Goal: Download file/media

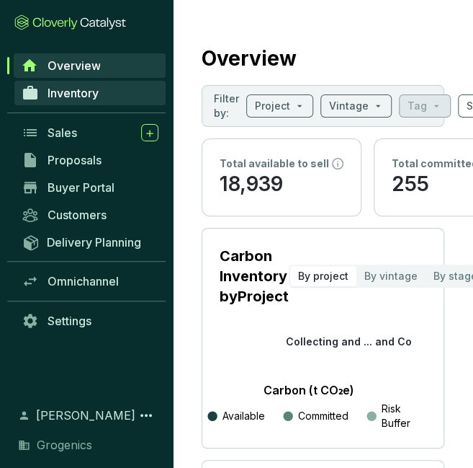
click at [97, 84] on link "Inventory" at bounding box center [89, 93] width 151 height 24
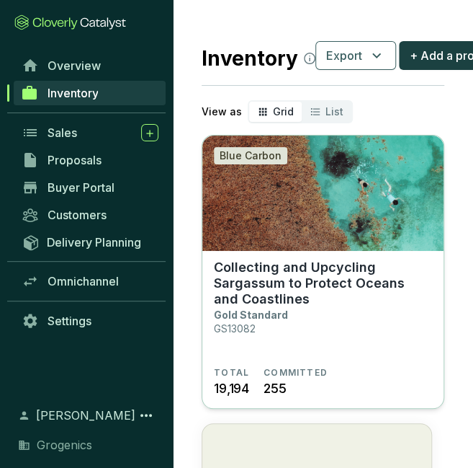
click at [258, 210] on img at bounding box center [322, 192] width 241 height 115
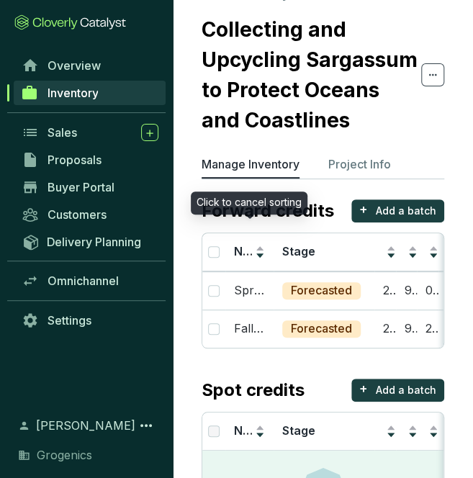
scroll to position [34, 0]
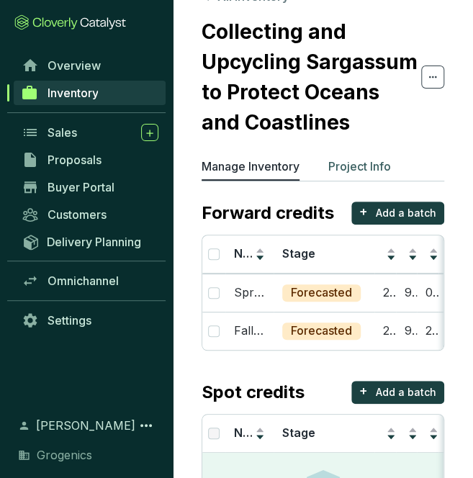
click at [360, 166] on p "Project Info" at bounding box center [359, 166] width 63 height 17
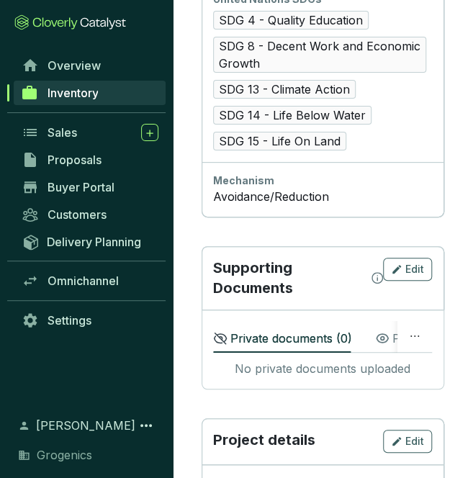
scroll to position [1068, 0]
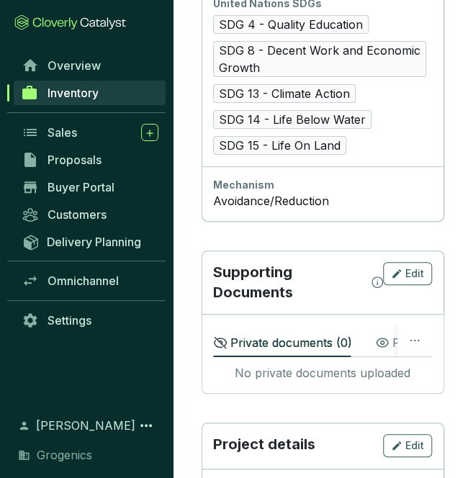
click at [372, 326] on div "Private documents ( 0 ) Public documents ( 3 )" at bounding box center [361, 342] width 296 height 32
click at [385, 334] on div "Public documents ( 3 )" at bounding box center [332, 342] width 134 height 17
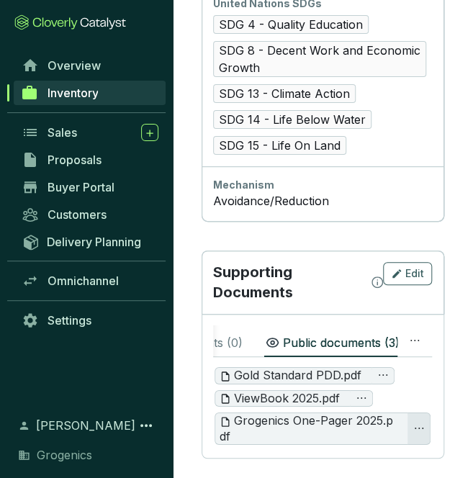
click at [421, 423] on icon "ellipsis" at bounding box center [419, 429] width 12 height 12
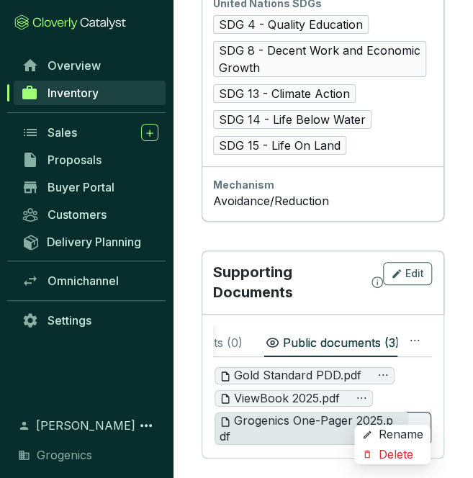
click at [368, 413] on span "Grogenics One-Pager 2025.pdf" at bounding box center [309, 428] width 178 height 31
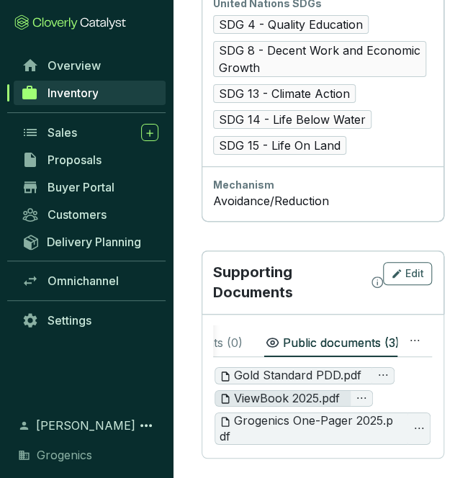
click at [321, 391] on span "ViewBook 2025.pdf" at bounding box center [280, 399] width 120 height 16
